Goal: Task Accomplishment & Management: Use online tool/utility

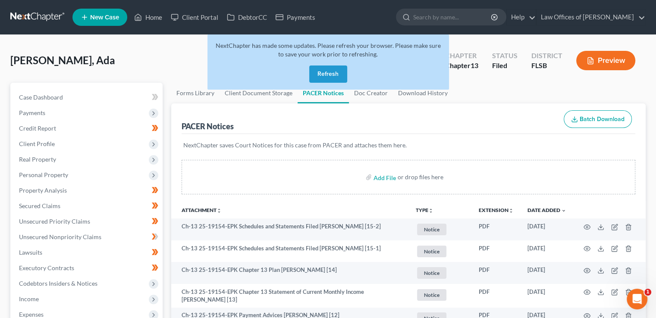
click at [328, 70] on button "Refresh" at bounding box center [328, 74] width 38 height 17
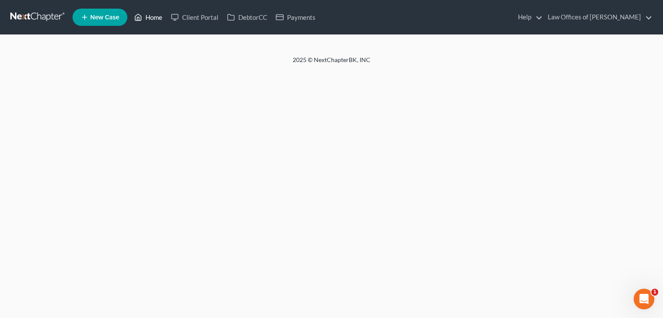
click at [150, 19] on link "Home" at bounding box center [148, 17] width 37 height 16
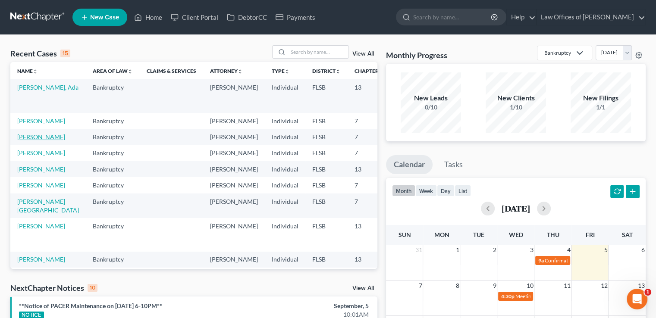
click at [24, 141] on link "Williams, Keith" at bounding box center [41, 136] width 48 height 7
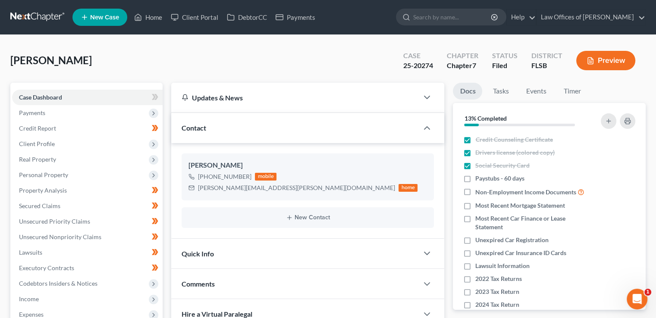
click at [54, 113] on span "Payments" at bounding box center [87, 113] width 151 height 16
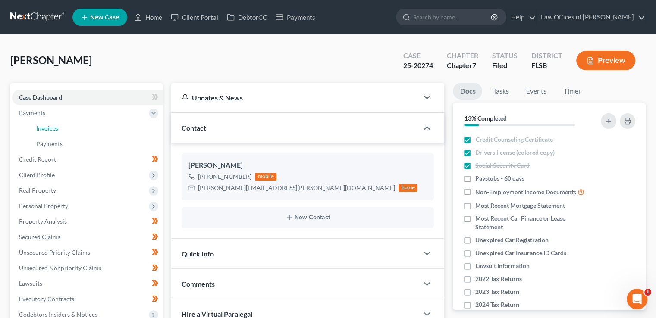
click at [85, 129] on link "Invoices" at bounding box center [95, 129] width 133 height 16
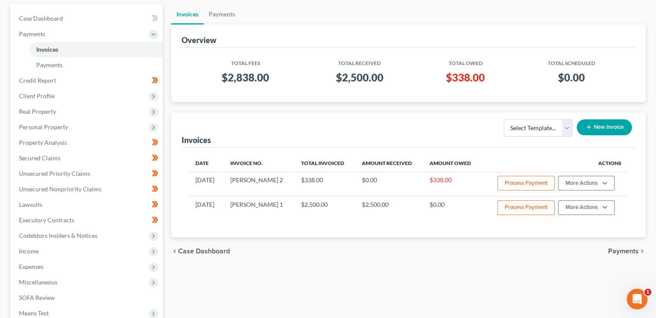
scroll to position [79, 0]
click at [580, 180] on button "More Actions" at bounding box center [586, 183] width 57 height 15
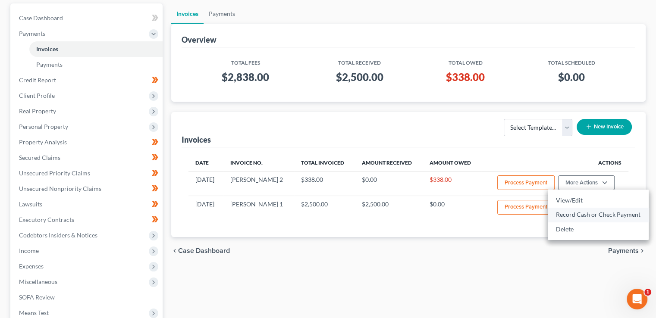
click at [575, 212] on link "Record Cash or Check Payment" at bounding box center [598, 215] width 101 height 15
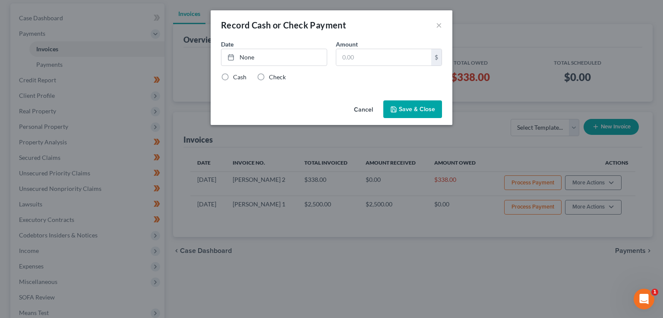
click at [234, 78] on label "Cash" at bounding box center [239, 77] width 13 height 9
click at [236, 78] on input "Cash" at bounding box center [239, 76] width 6 height 6
radio input "true"
click at [244, 58] on link "None" at bounding box center [273, 57] width 105 height 16
type input "9/5/2025"
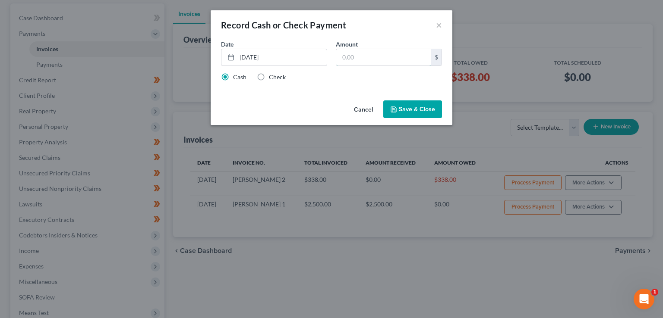
click at [405, 57] on input "text" at bounding box center [383, 57] width 95 height 16
type input "338"
click at [417, 109] on button "Save & Close" at bounding box center [412, 110] width 59 height 18
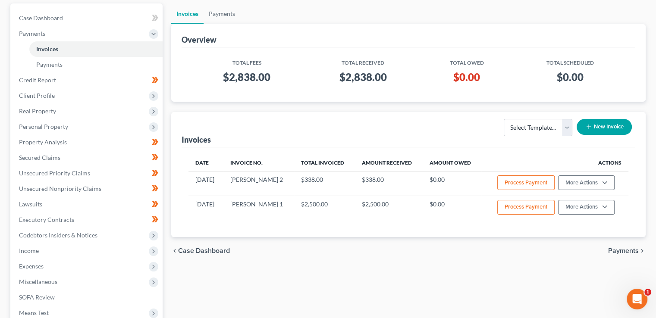
scroll to position [0, 0]
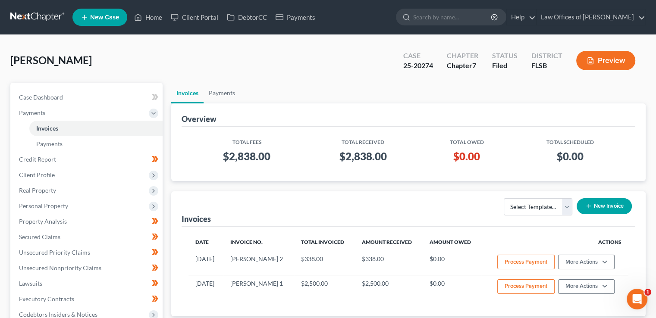
click at [449, 21] on input "search" at bounding box center [452, 17] width 79 height 16
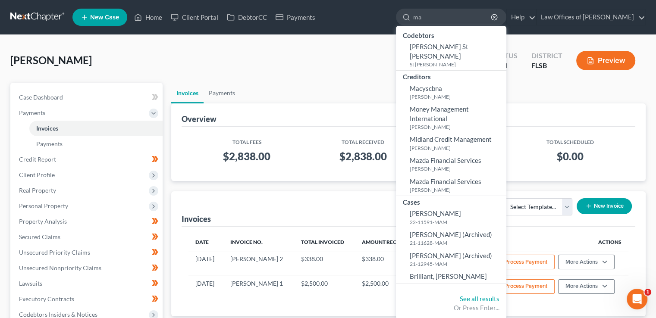
type input "m"
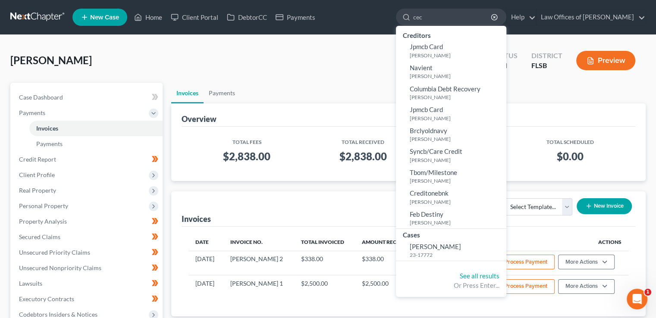
type input "cec"
click at [442, 246] on span "Cecere, Marsann" at bounding box center [435, 247] width 51 height 8
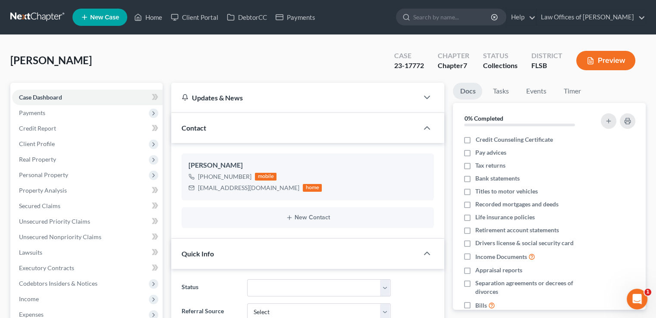
click at [47, 111] on span "Payments" at bounding box center [87, 113] width 151 height 16
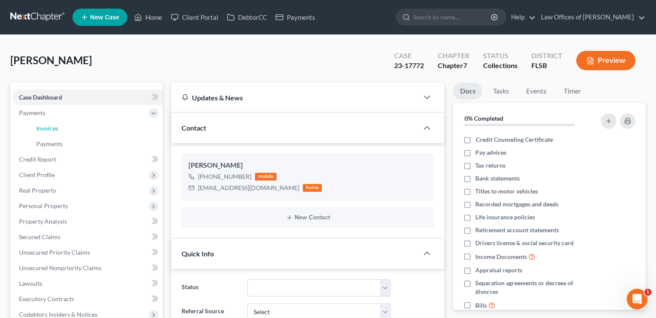
click at [50, 126] on span "Invoices" at bounding box center [47, 128] width 22 height 7
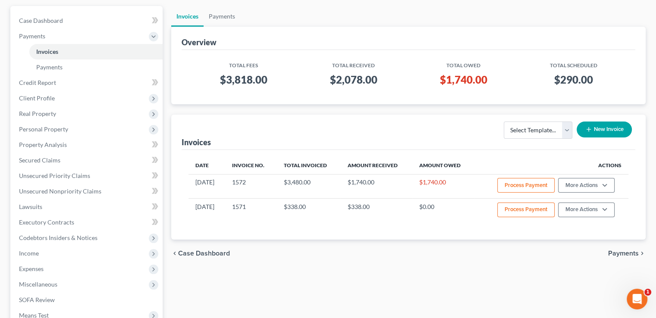
scroll to position [79, 0]
